Goal: Task Accomplishment & Management: Complete application form

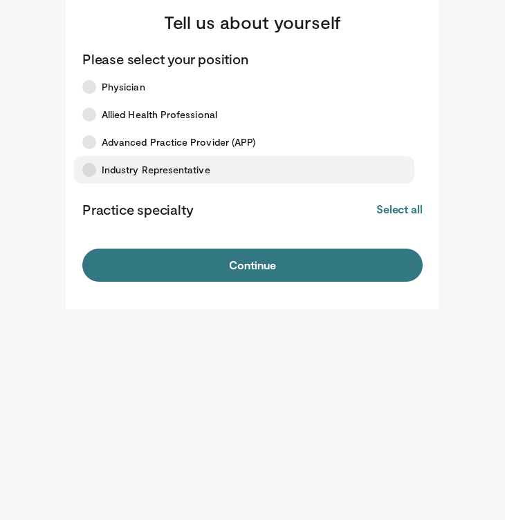
click at [138, 170] on span "Industry Representative" at bounding box center [156, 170] width 109 height 14
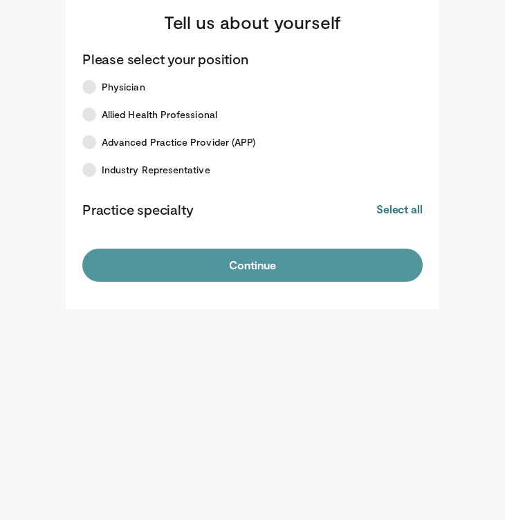
click at [162, 257] on button "Continue" at bounding box center [252, 265] width 340 height 33
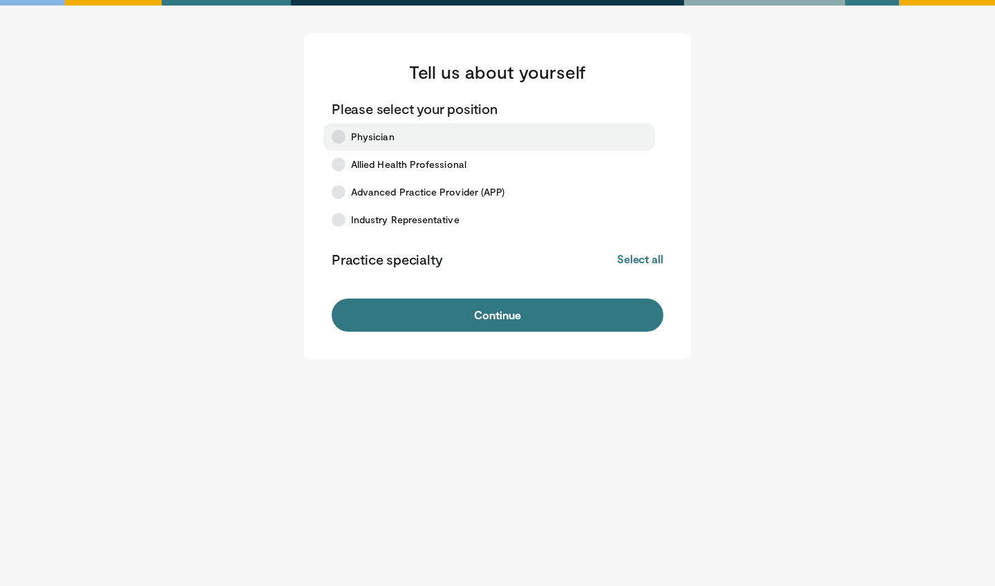
click at [379, 131] on span "Physician" at bounding box center [373, 137] width 44 height 14
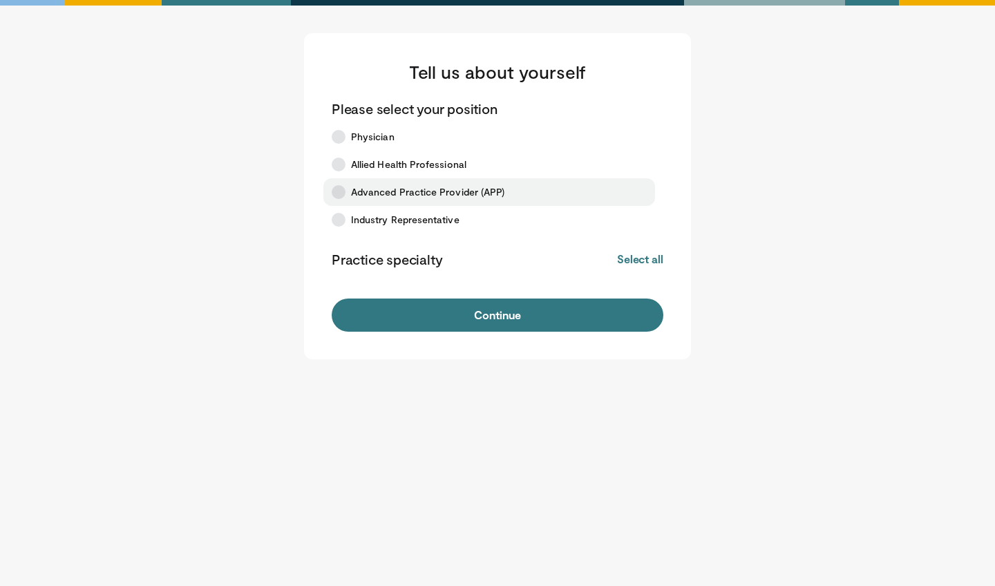
click at [379, 179] on label "Advanced Practice Provider (APP)" at bounding box center [489, 192] width 332 height 28
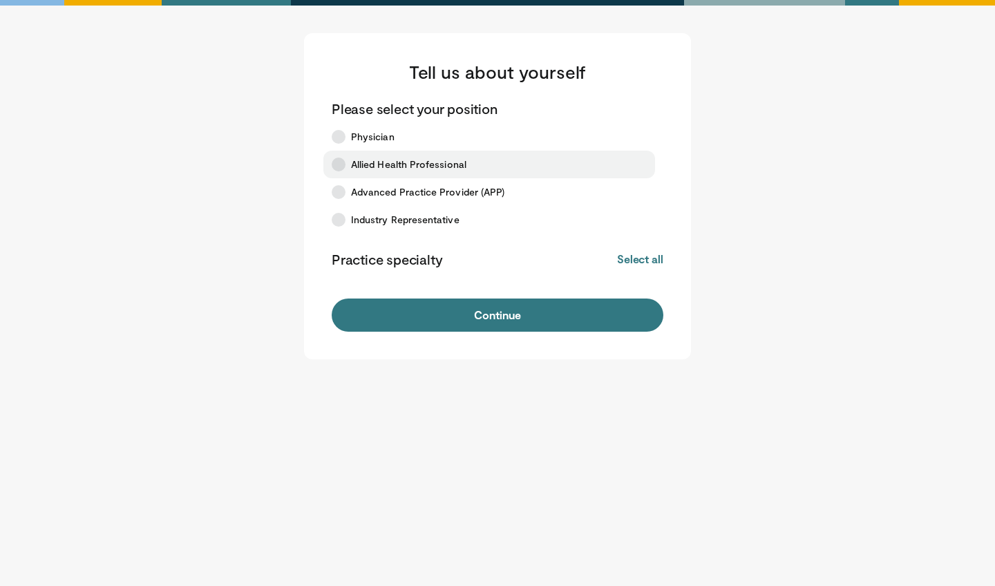
click at [382, 167] on span "Allied Health Professional" at bounding box center [408, 165] width 115 height 14
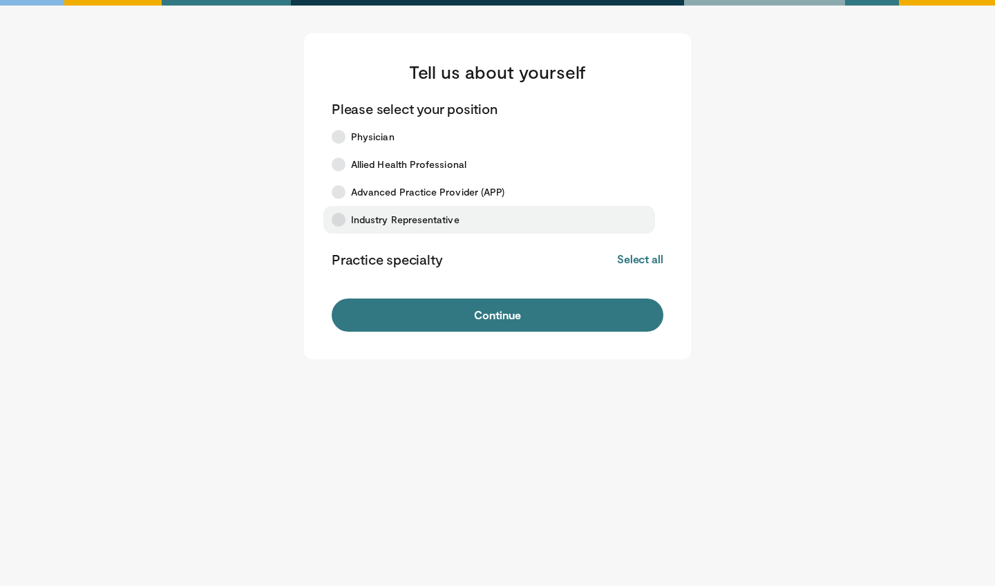
click at [411, 221] on span "Industry Representative" at bounding box center [405, 220] width 109 height 14
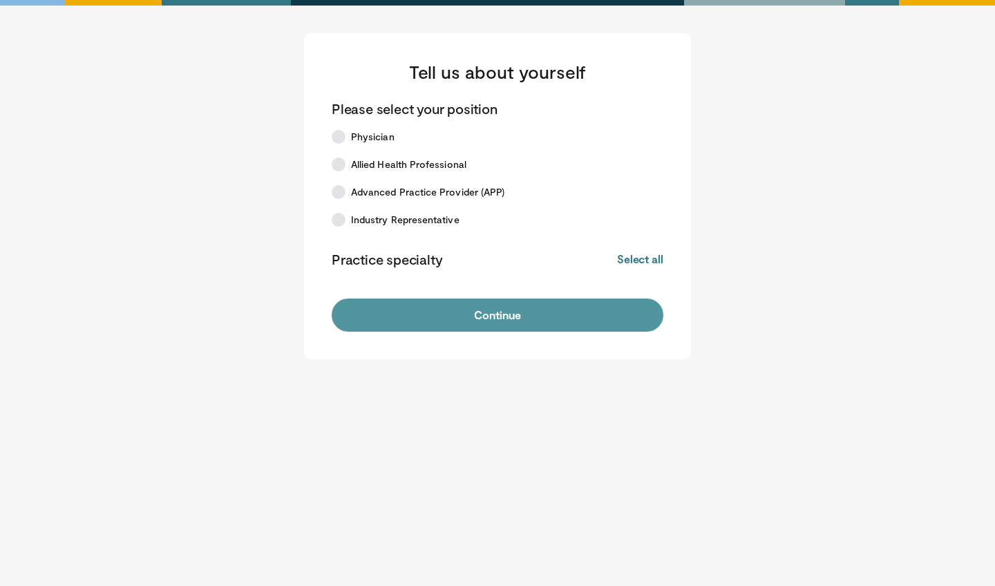
click at [415, 308] on button "Continue" at bounding box center [498, 315] width 332 height 33
